Goal: Information Seeking & Learning: Compare options

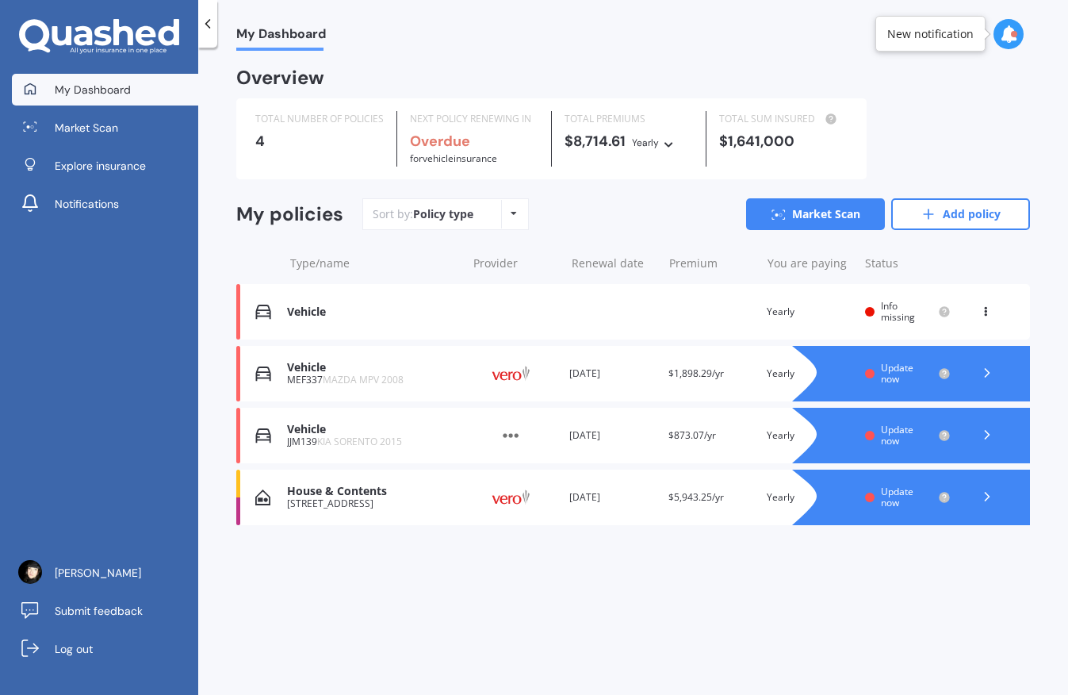
click at [369, 451] on div "Vehicle JJM139 KIA SORENTO 2015 Provider Renewal date [DATE] Premium $873.07/yr…" at bounding box center [633, 435] width 794 height 55
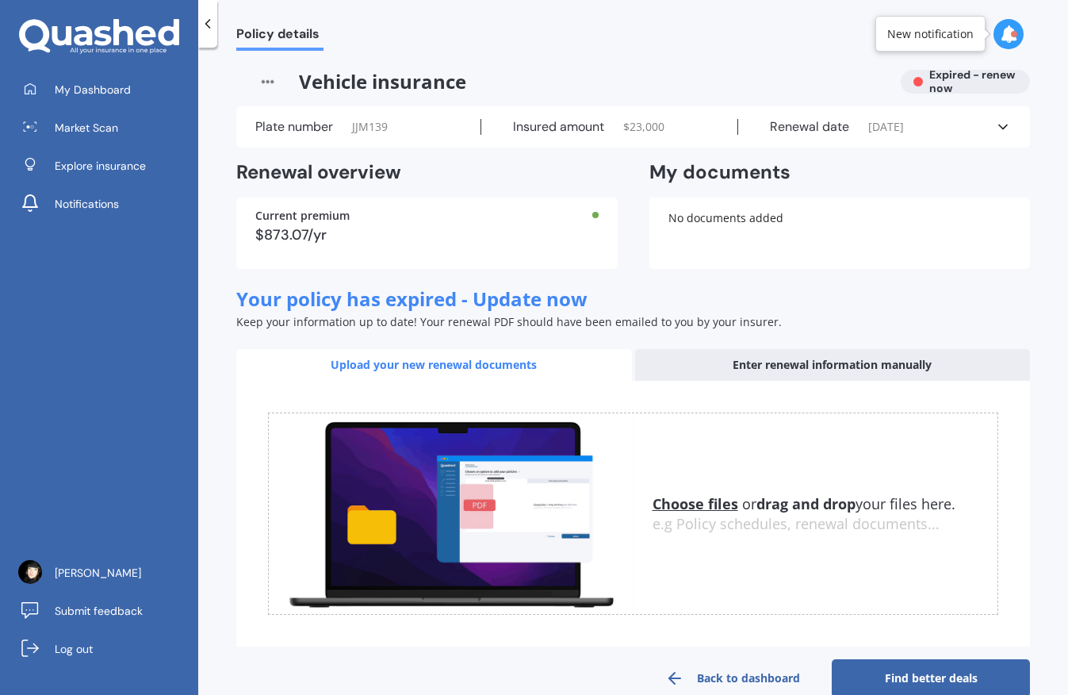
scroll to position [29, 0]
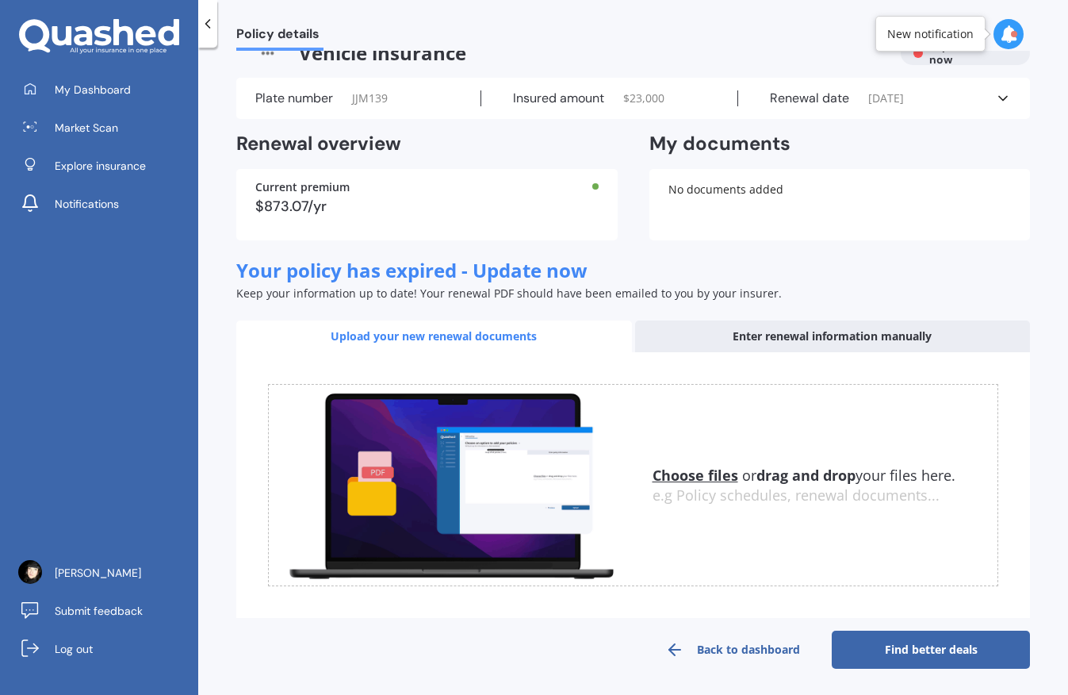
click at [672, 481] on u "Choose files" at bounding box center [695, 474] width 86 height 19
click at [704, 461] on div "Choose files or drag and drop your files here. Choose files or photos e.g Polic…" at bounding box center [633, 485] width 730 height 202
click at [706, 472] on u "Choose files" at bounding box center [695, 474] width 86 height 19
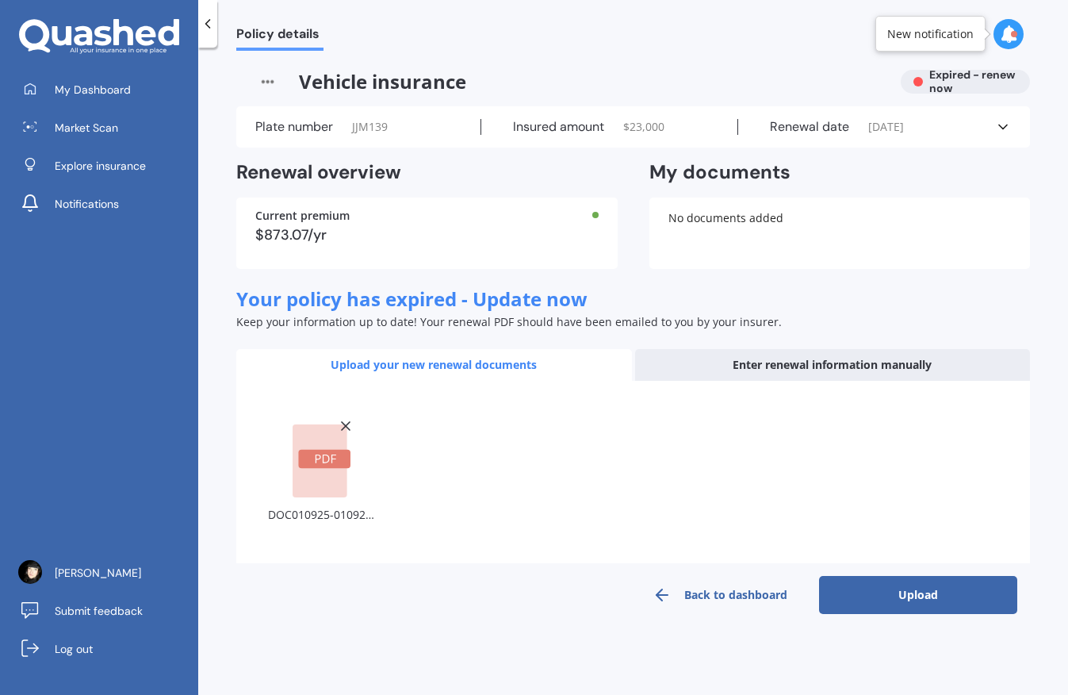
scroll to position [0, 0]
click at [936, 595] on button "Upload" at bounding box center [918, 595] width 198 height 38
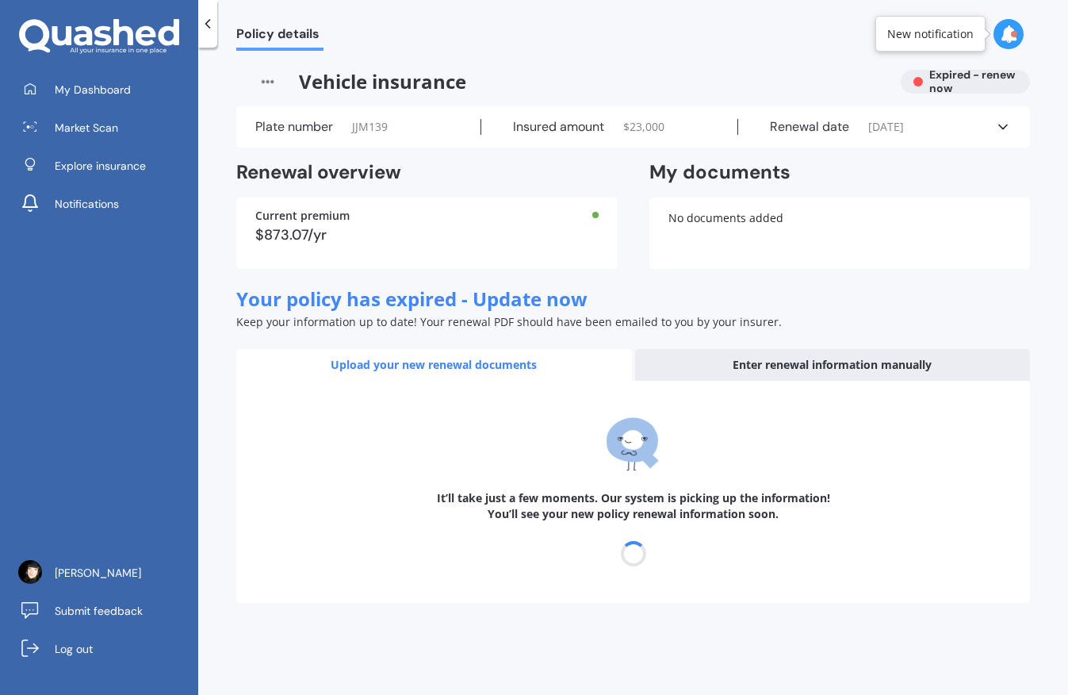
select select "21"
select select "09"
select select "2026"
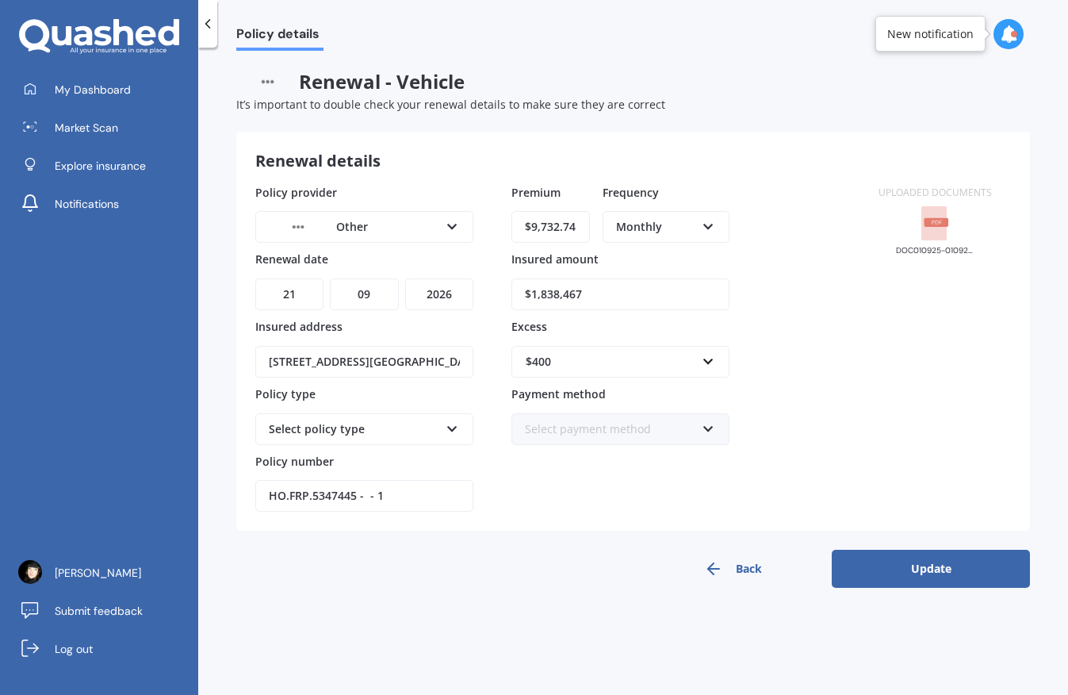
click at [447, 237] on div "Other AA AMI AMP ANZ ASB Ando BNZ Co-Operative Bank FMG Initio Kiwibank Lantern…" at bounding box center [364, 227] width 218 height 32
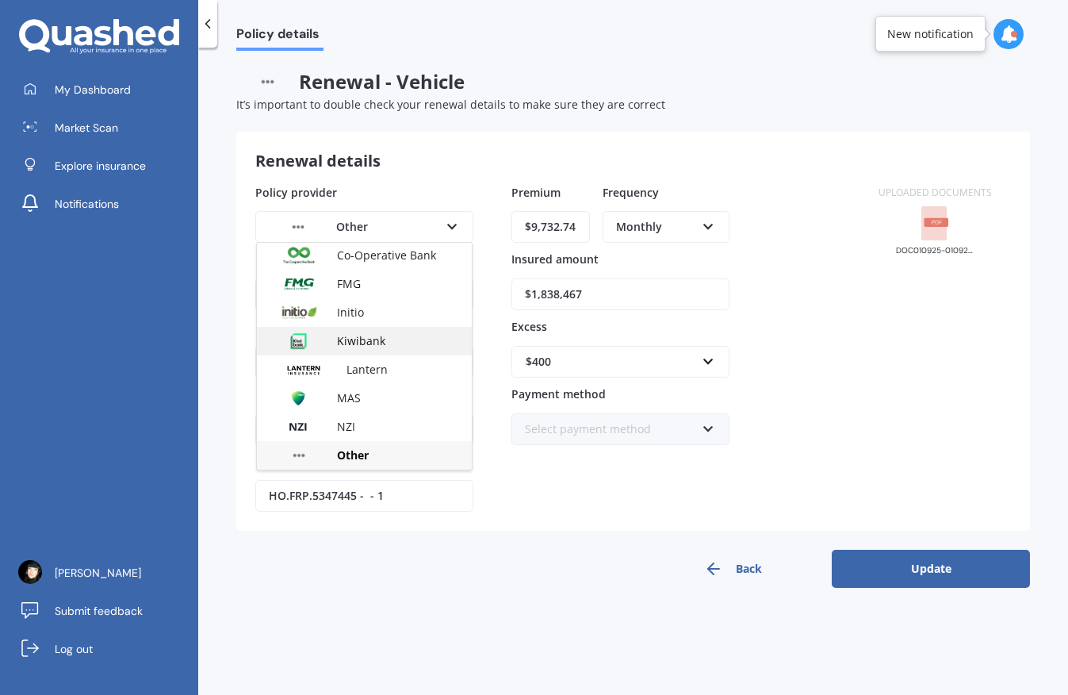
scroll to position [430, 0]
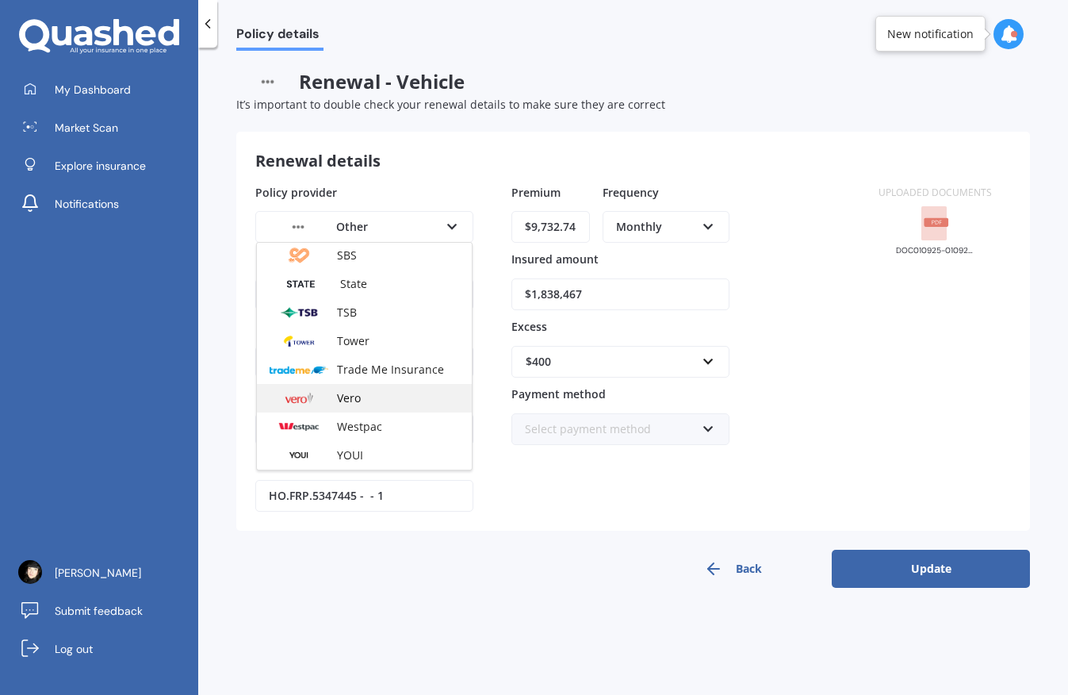
click at [363, 390] on div "Vero" at bounding box center [364, 398] width 215 height 29
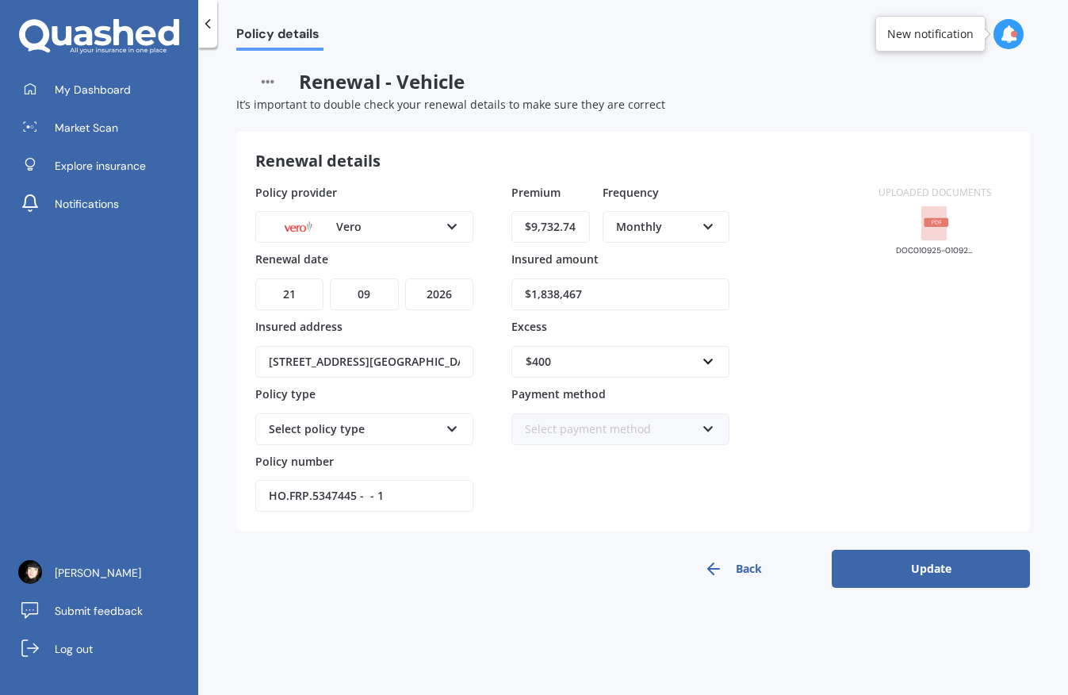
click at [417, 168] on div "Renewal details" at bounding box center [493, 161] width 476 height 21
click at [450, 438] on div "Select policy type Home - Flexi Home - Maxi Other" at bounding box center [364, 429] width 218 height 32
click at [427, 388] on label "Policy type" at bounding box center [361, 392] width 212 height 15
click at [920, 570] on button "Update" at bounding box center [931, 568] width 198 height 38
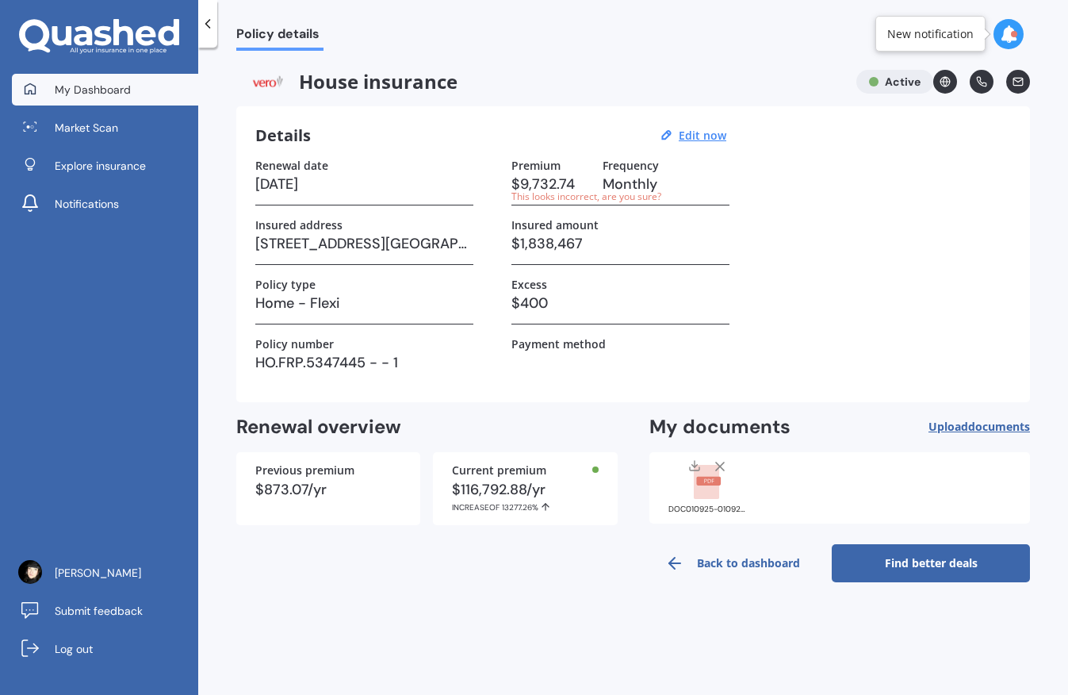
click at [133, 89] on link "My Dashboard" at bounding box center [105, 90] width 186 height 32
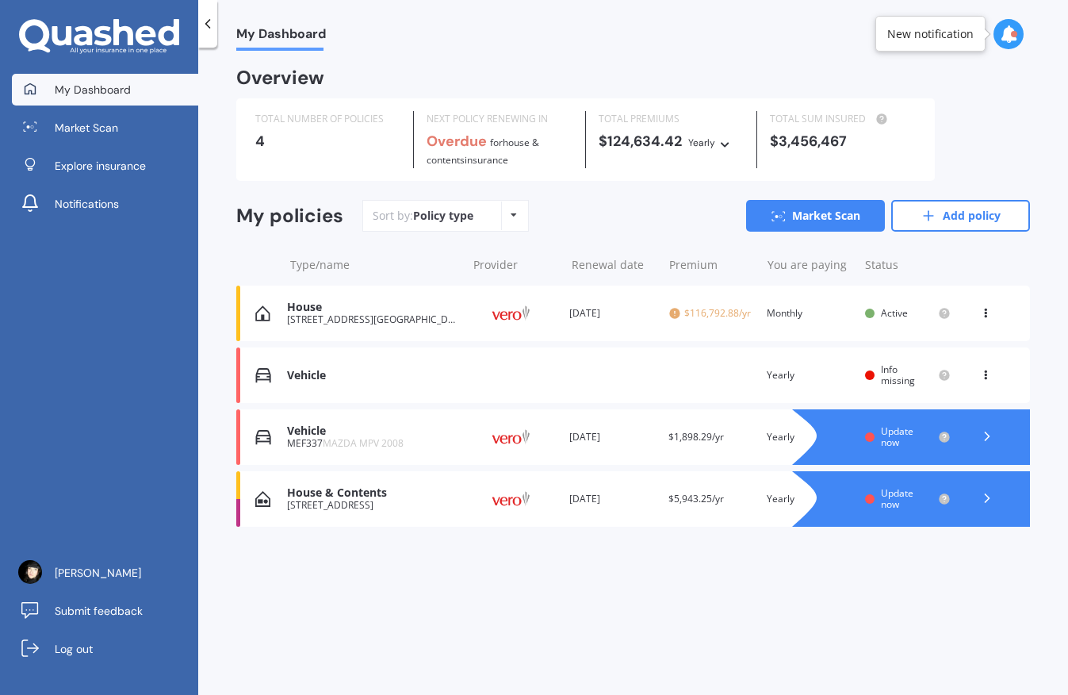
click at [990, 437] on icon at bounding box center [987, 436] width 16 height 16
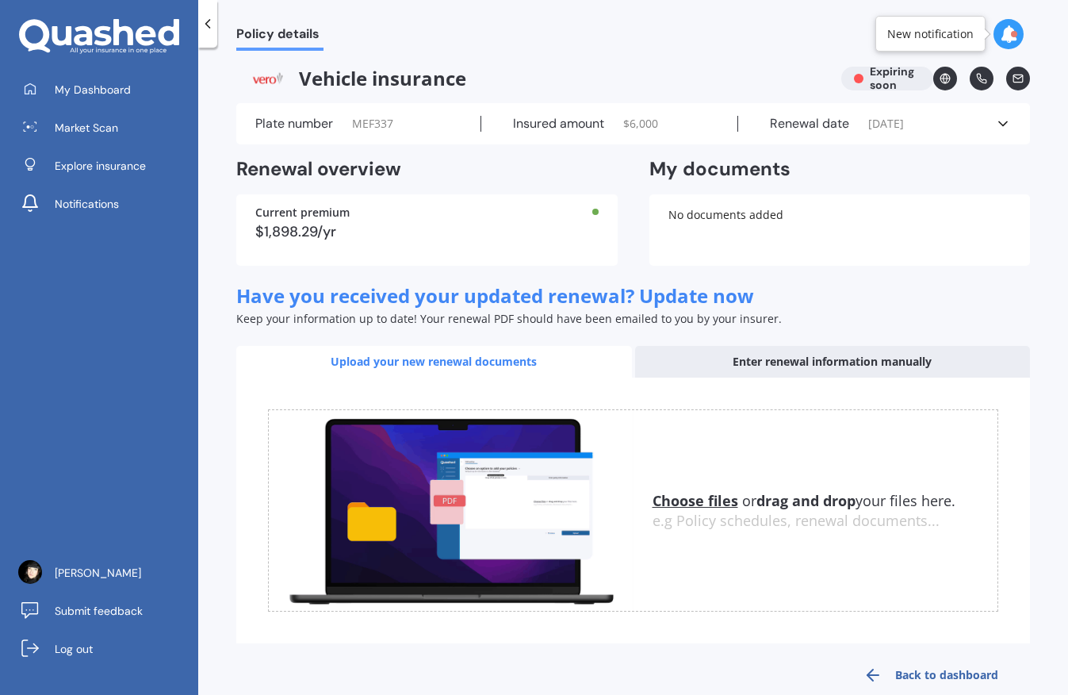
scroll to position [6, 0]
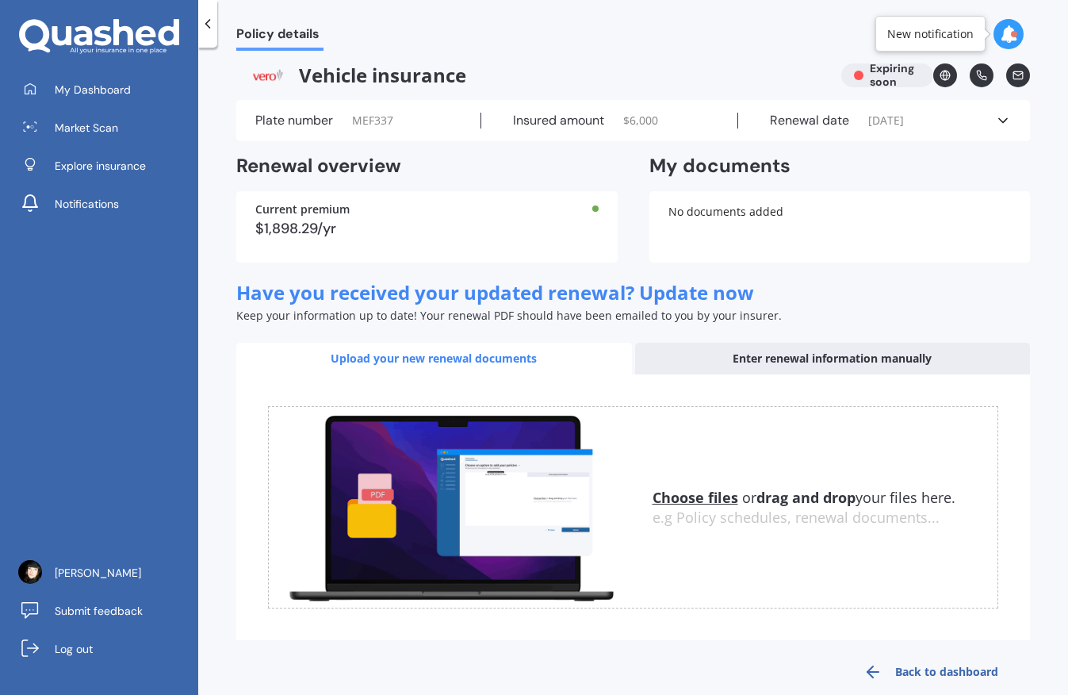
click at [978, 128] on div "Renewal date [DATE]" at bounding box center [866, 121] width 257 height 16
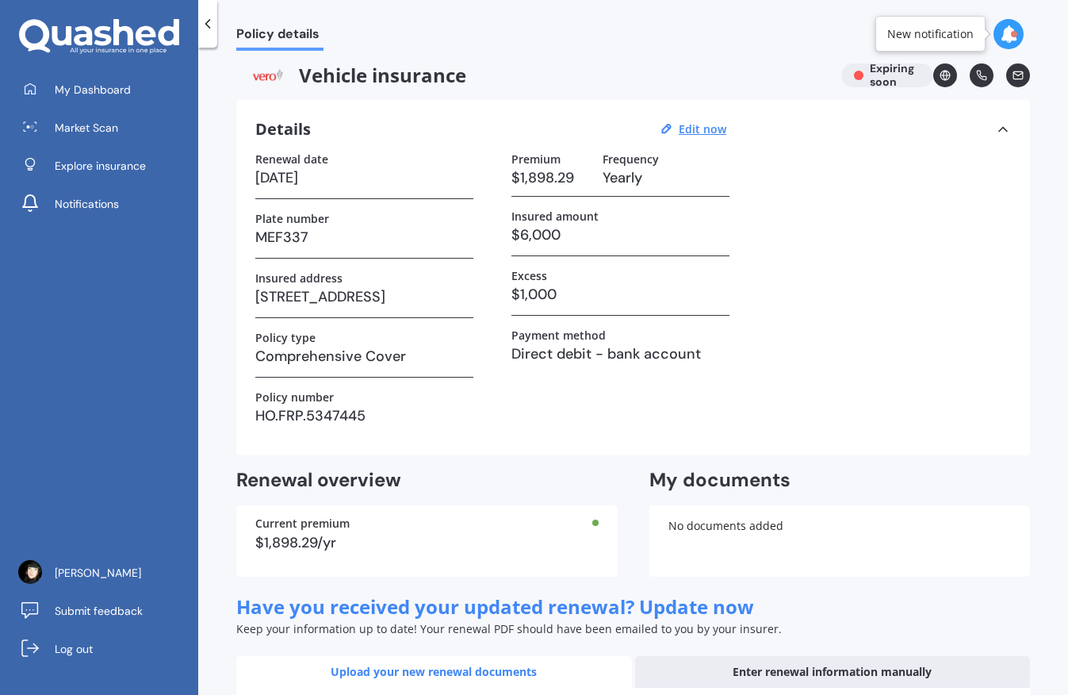
click at [429, 358] on h3 "Comprehensive Cover" at bounding box center [364, 356] width 218 height 24
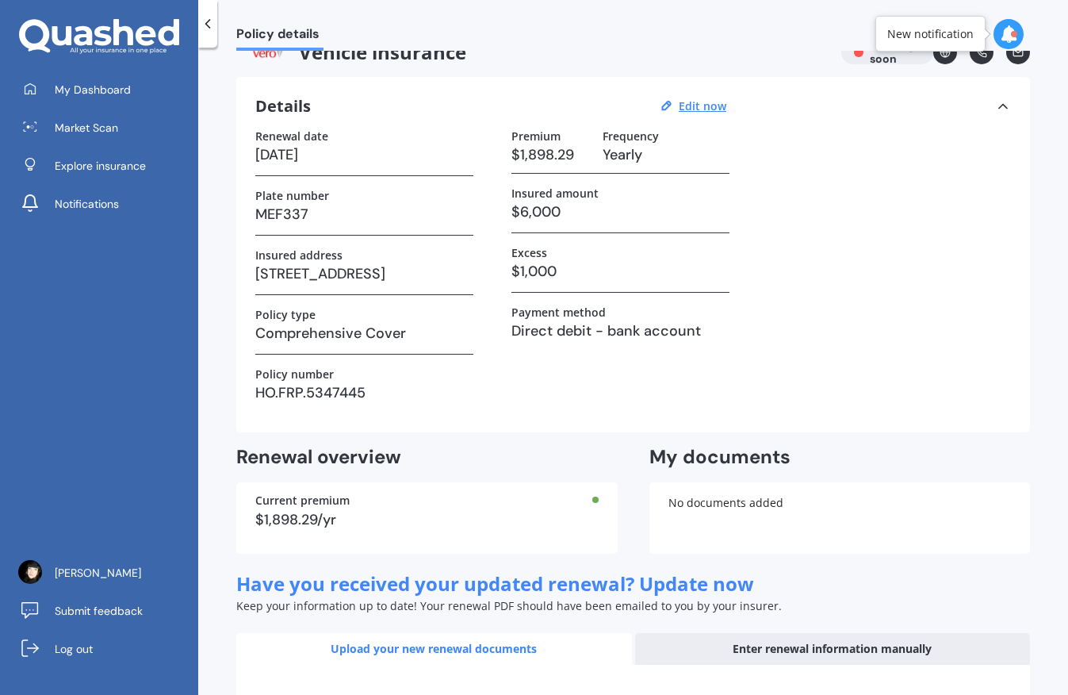
scroll to position [0, 0]
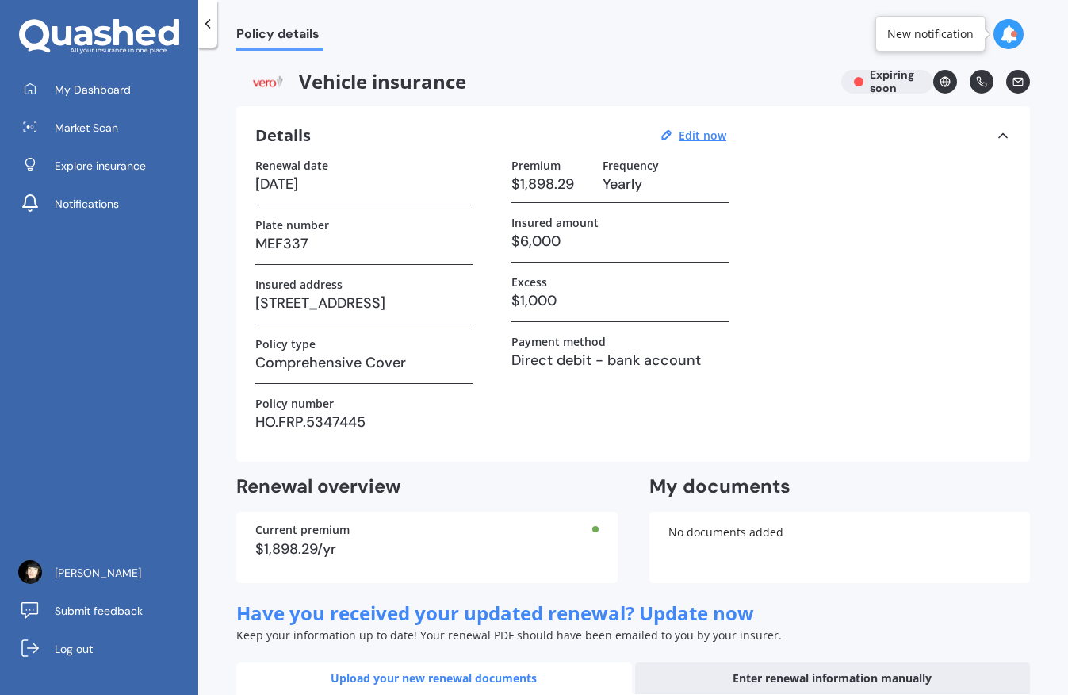
click at [568, 179] on h3 "$1,898.29" at bounding box center [550, 184] width 78 height 24
click at [553, 182] on h3 "$1,898.29" at bounding box center [550, 184] width 78 height 24
click at [711, 136] on u "Edit now" at bounding box center [703, 135] width 48 height 15
select select "21"
select select "09"
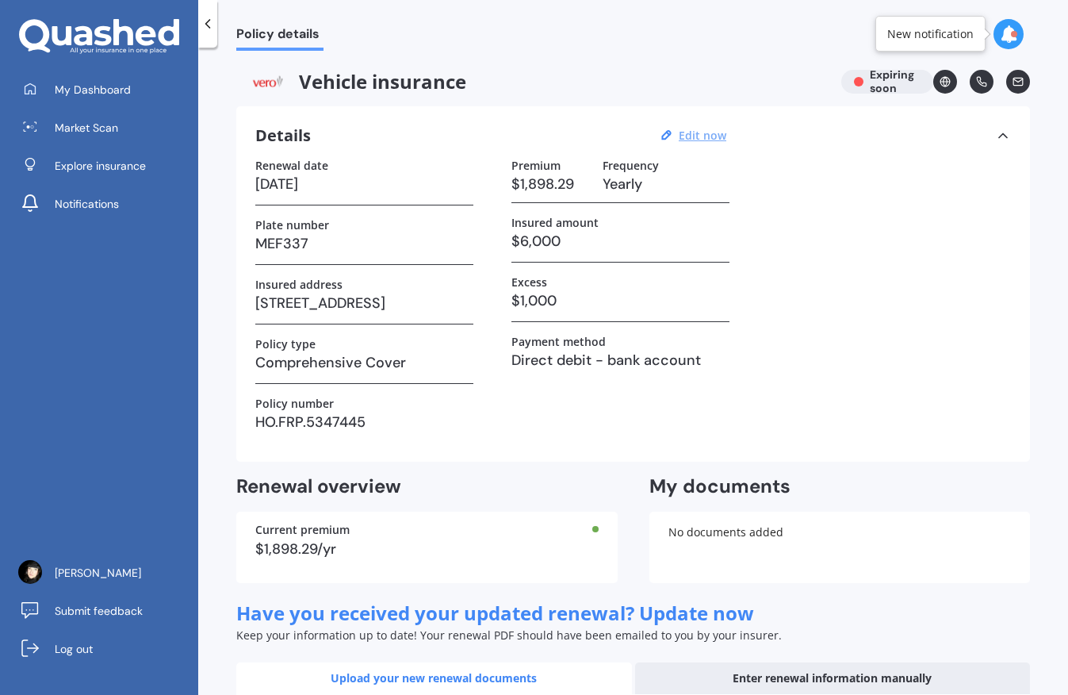
select select "2025"
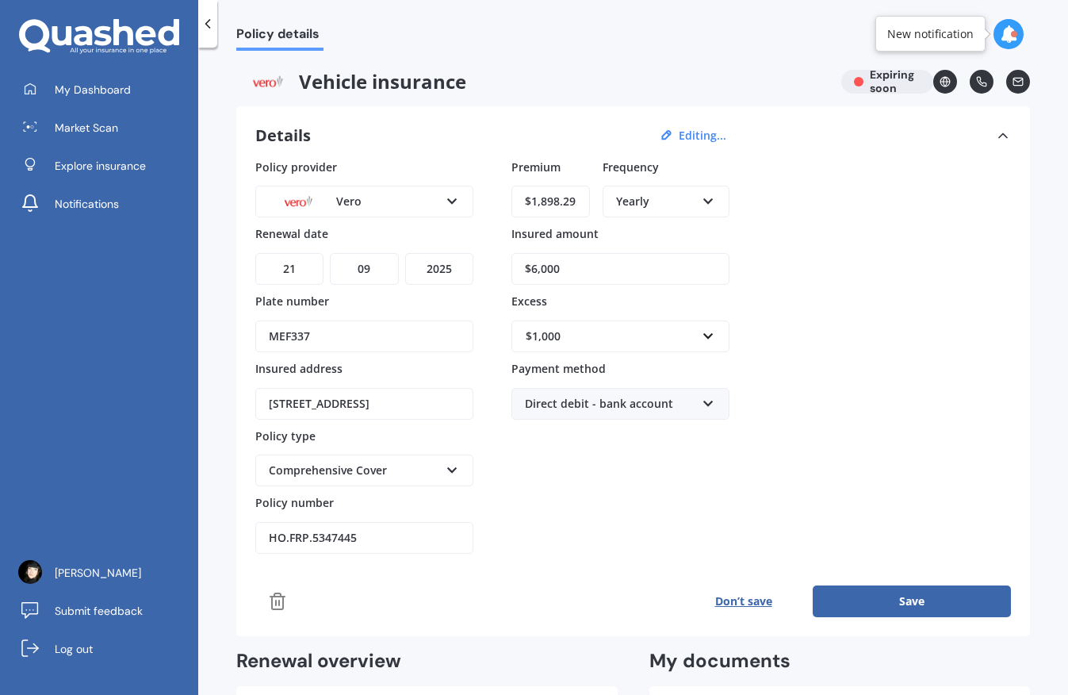
click at [583, 195] on input "$1,898.29" at bounding box center [550, 202] width 78 height 32
drag, startPoint x: 580, startPoint y: 197, endPoint x: 520, endPoint y: 197, distance: 59.5
click at [520, 197] on input "$1,898.29" at bounding box center [550, 202] width 78 height 32
type input "$1,417.77"
click at [821, 256] on div "Policy provider Vero AA AMI AMP ANZ ASB [PERSON_NAME] Dowa Ando Assurant Autosu…" at bounding box center [633, 357] width 756 height 396
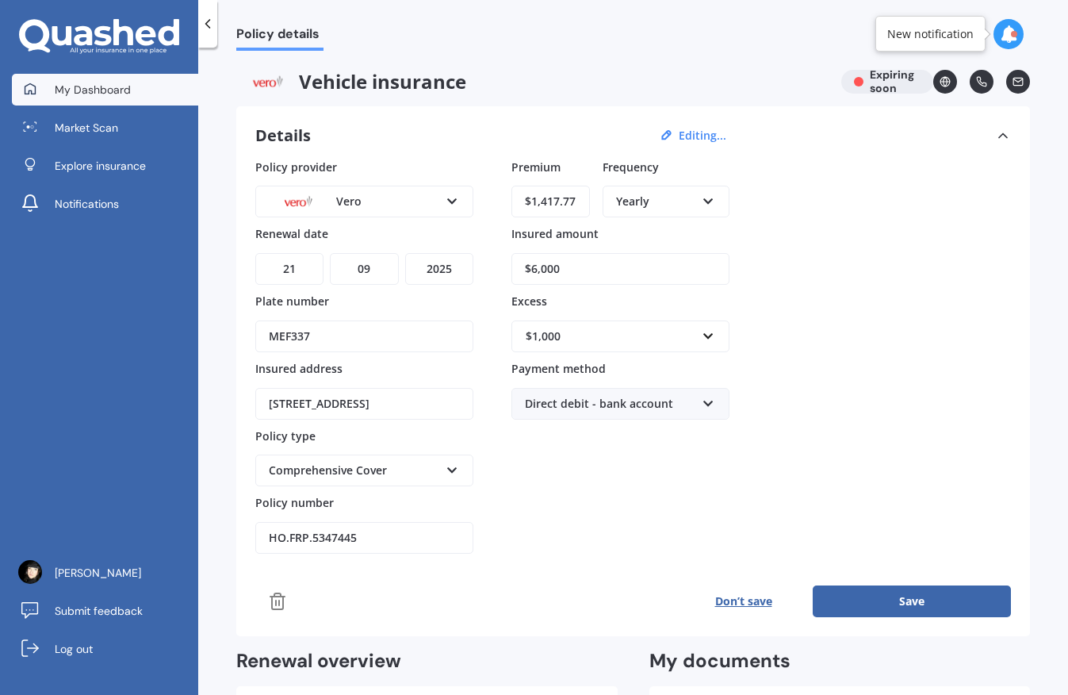
click at [112, 85] on span "My Dashboard" at bounding box center [93, 90] width 76 height 16
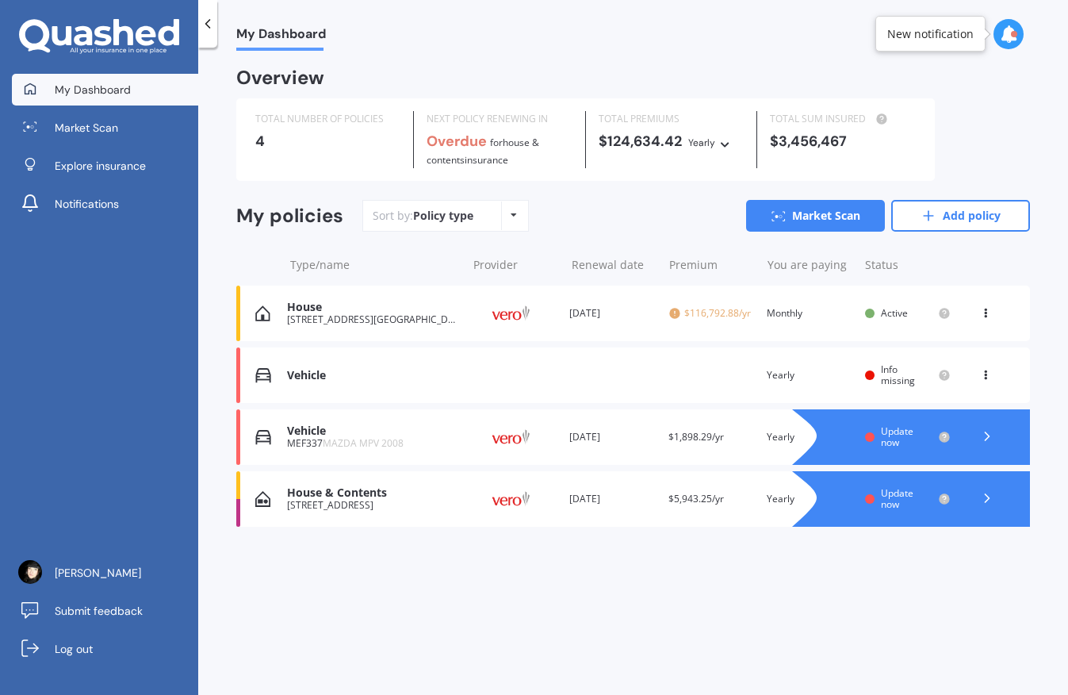
click at [792, 56] on div "My Dashboard Overview TOTAL NUMBER OF POLICIES 4 NEXT POLICY RENEWING IN Overdu…" at bounding box center [633, 374] width 870 height 647
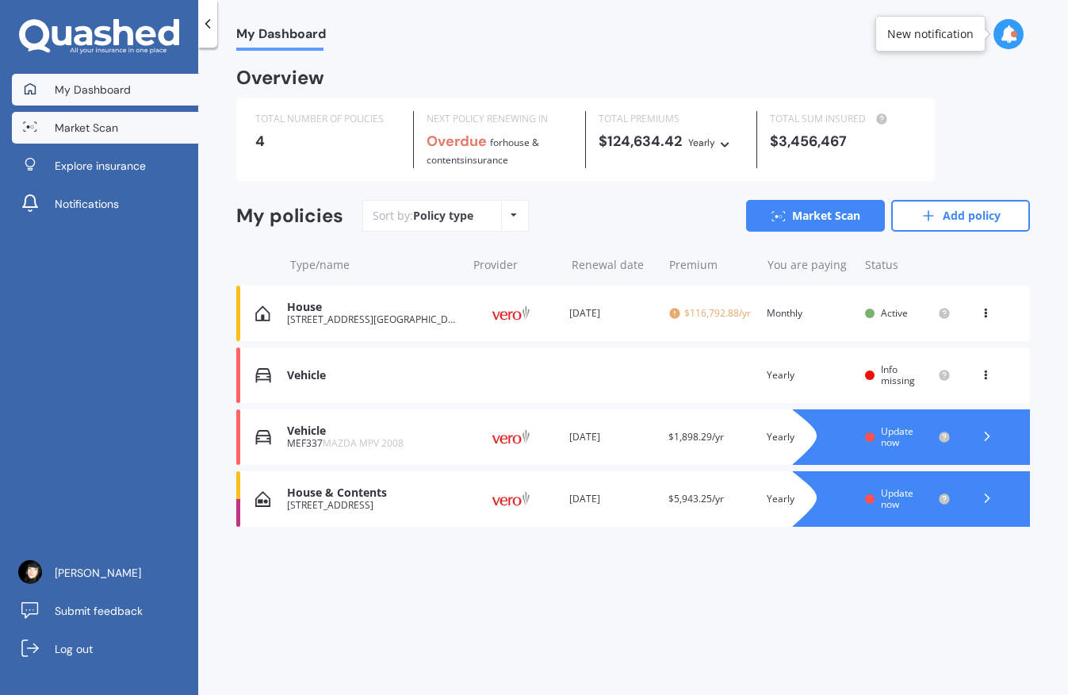
click at [136, 131] on link "Market Scan" at bounding box center [105, 128] width 186 height 32
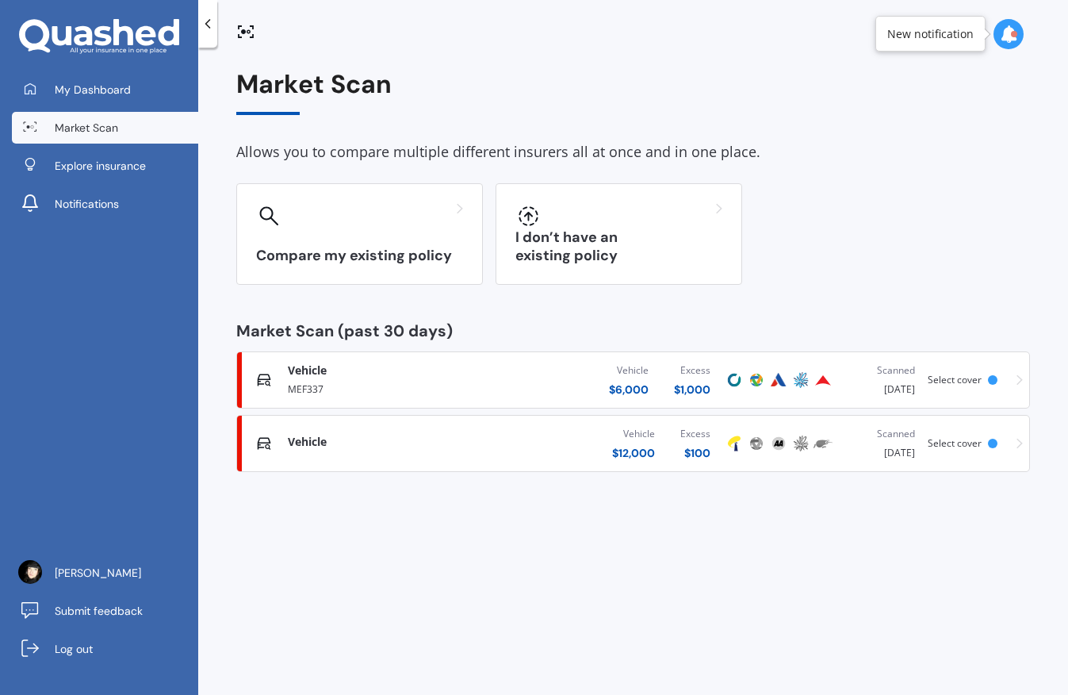
click at [510, 380] on div "Vehicle $ 6,000 Excess $ 1,000" at bounding box center [607, 380] width 234 height 48
